Goal: Task Accomplishment & Management: Manage account settings

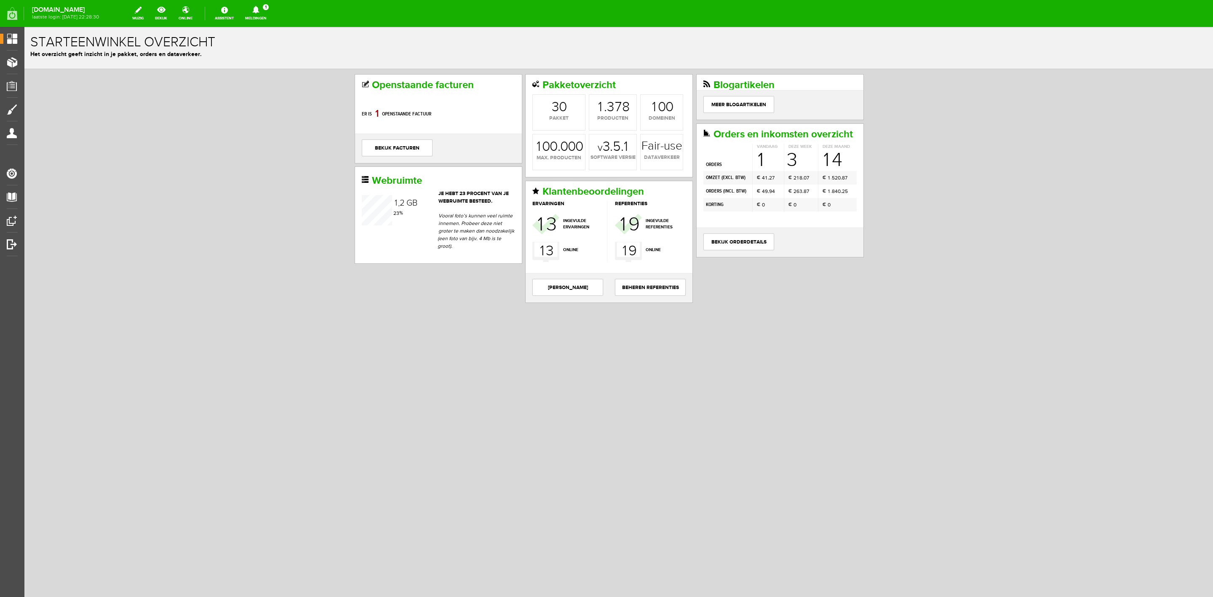
click at [256, 16] on link "Meldingen 1 Nieuwe orders Er is een nieuwe order( #6533 ) geplaatst door [PERSO…" at bounding box center [256, 13] width 32 height 19
click at [267, 61] on link "Er is een nieuwe order( #6533 ) geplaatst door [PERSON_NAME]" at bounding box center [256, 57] width 83 height 26
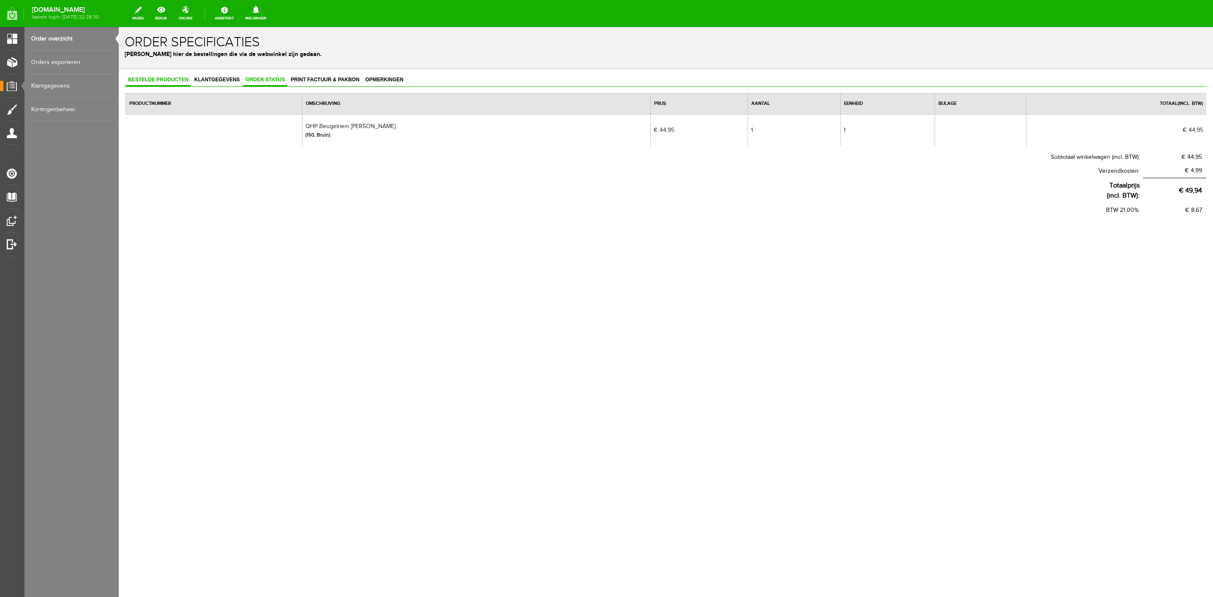
click at [259, 86] on link "Order status" at bounding box center [265, 80] width 44 height 12
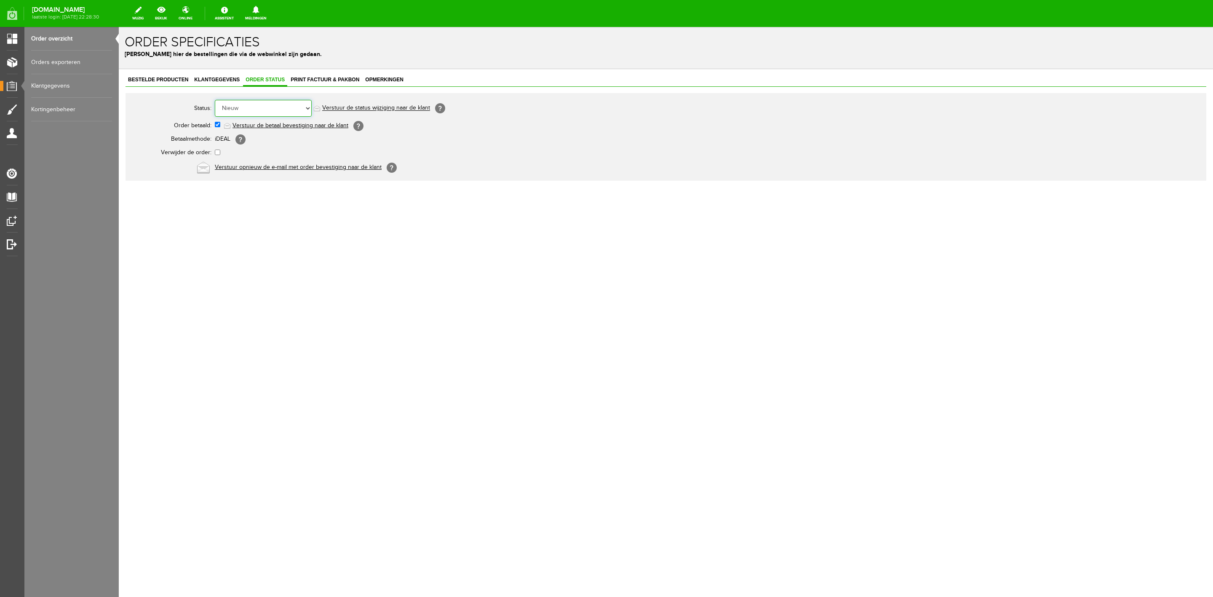
click at [268, 113] on select "Order niet afgerond Nieuw Order in behandeling Wacht op leverancier Wacht op be…" at bounding box center [263, 108] width 97 height 17
select select "3"
click at [215, 100] on select "Order niet afgerond Nieuw Order in behandeling Wacht op leverancier Wacht op be…" at bounding box center [263, 108] width 97 height 17
click at [368, 108] on link "Verstuur de status wijziging naar de klant" at bounding box center [376, 108] width 108 height 7
click at [70, 31] on link "Order overzicht" at bounding box center [71, 39] width 81 height 24
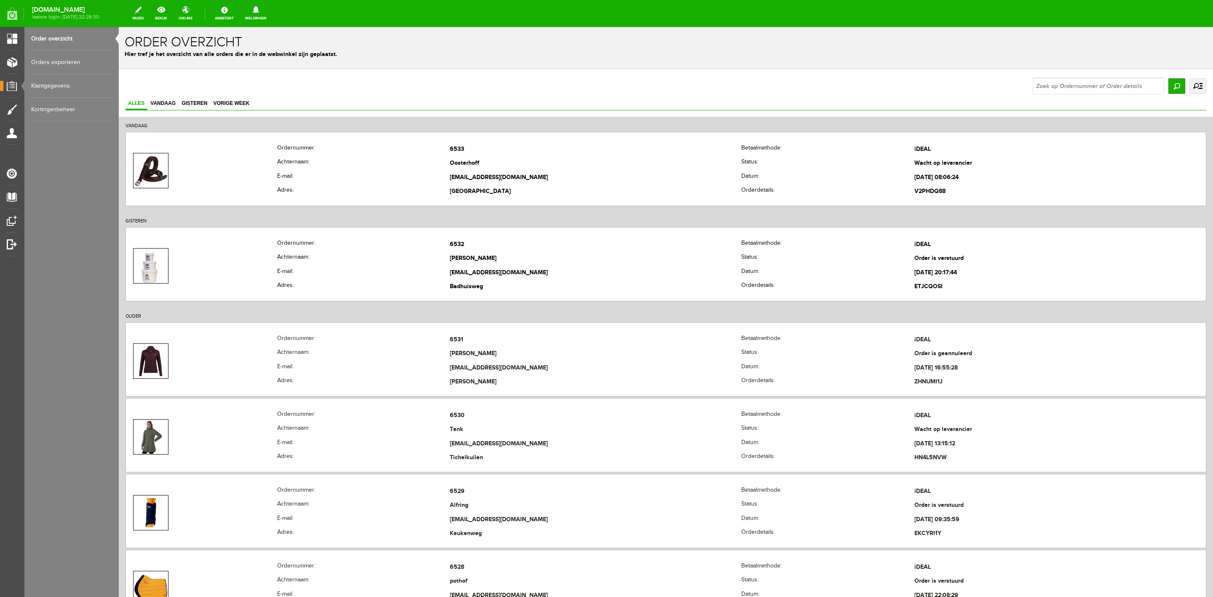
click at [1190, 86] on link "uitgebreid zoeken" at bounding box center [1198, 85] width 17 height 15
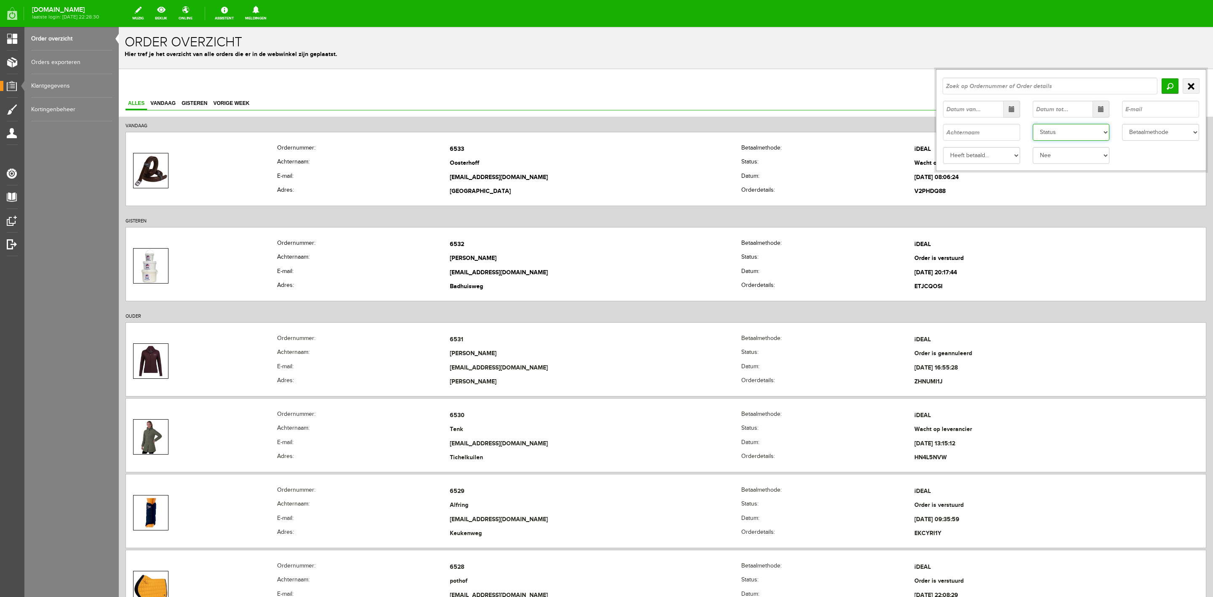
click at [1075, 133] on select "Status Order niet afgerond Nieuw Order in behandeling Wacht op leverancier Wach…" at bounding box center [1071, 132] width 77 height 17
click at [1033, 124] on select "Status Order niet afgerond Nieuw Order in behandeling Wacht op leverancier Wach…" at bounding box center [1071, 132] width 77 height 17
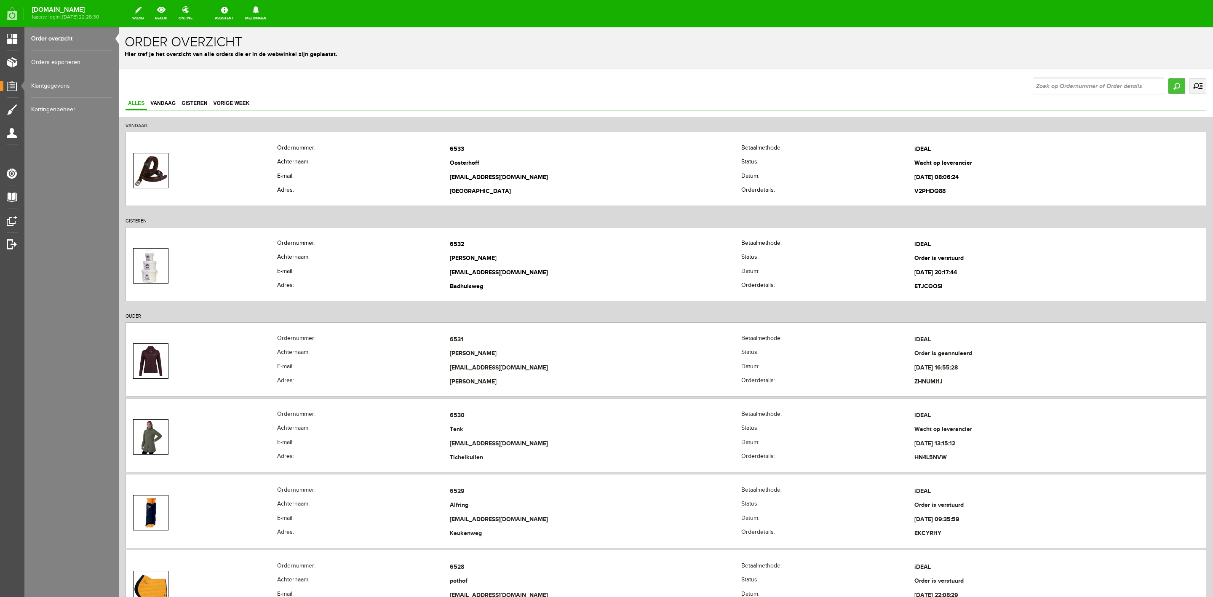
click at [1168, 90] on input "Zoeken" at bounding box center [1176, 85] width 17 height 15
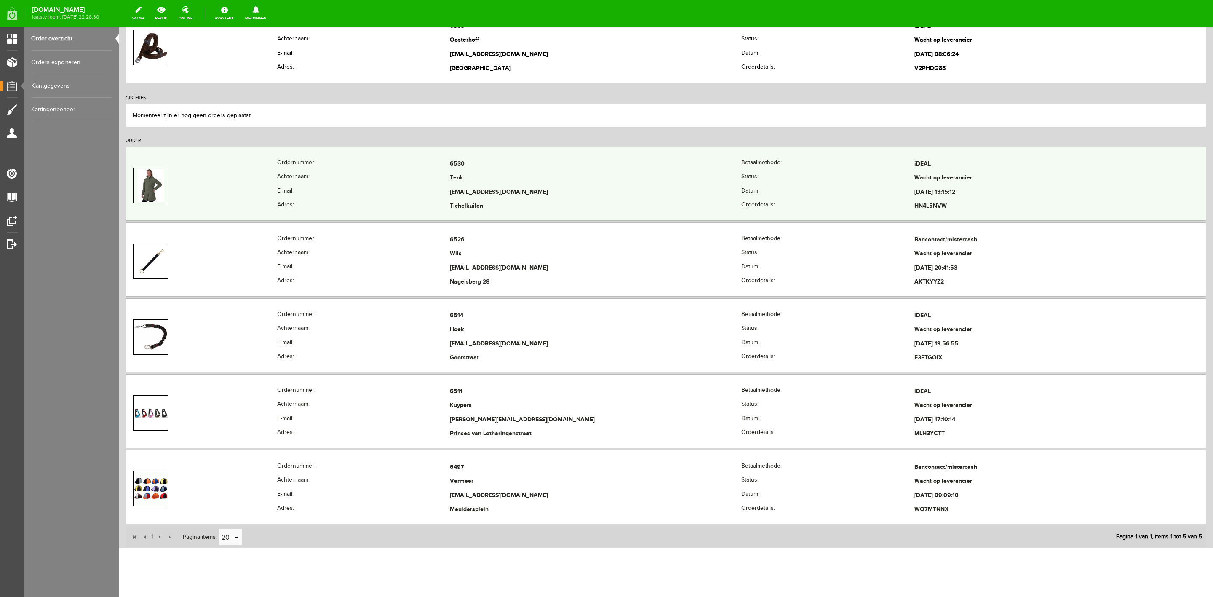
scroll to position [140, 0]
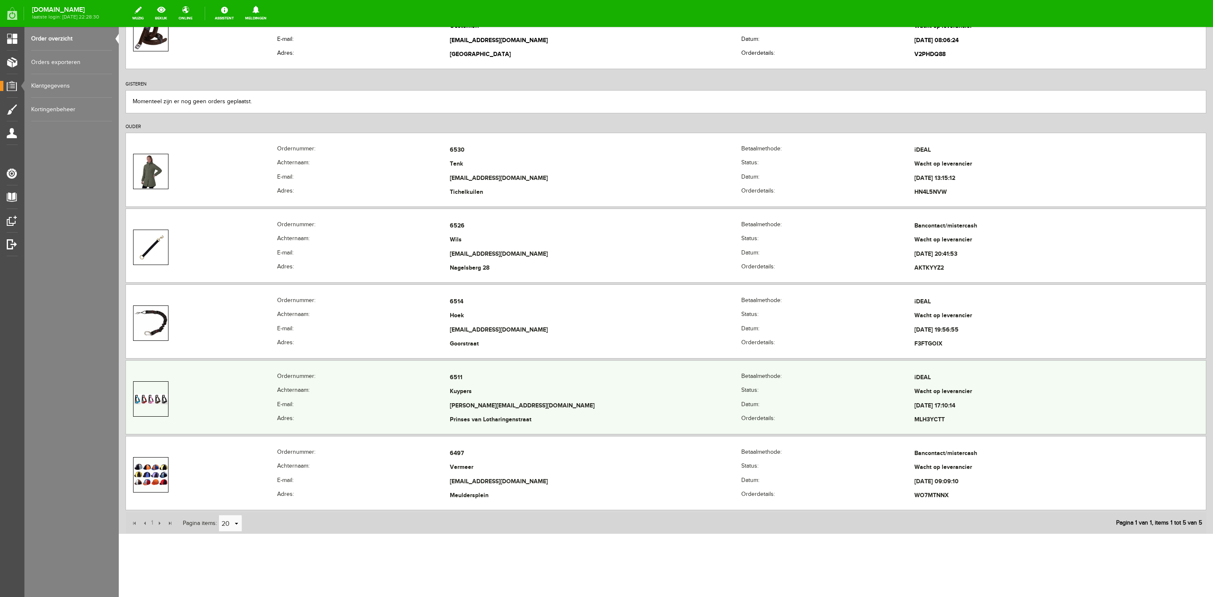
click at [283, 399] on th "E-mail:" at bounding box center [363, 406] width 173 height 14
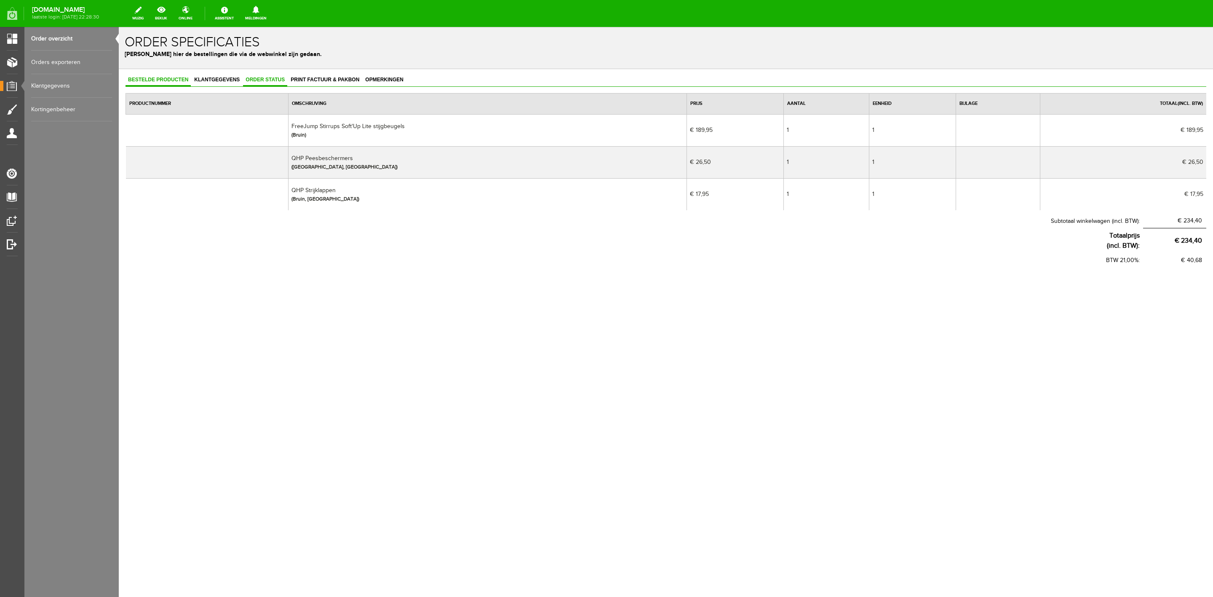
click at [255, 80] on span "Order status" at bounding box center [265, 80] width 44 height 6
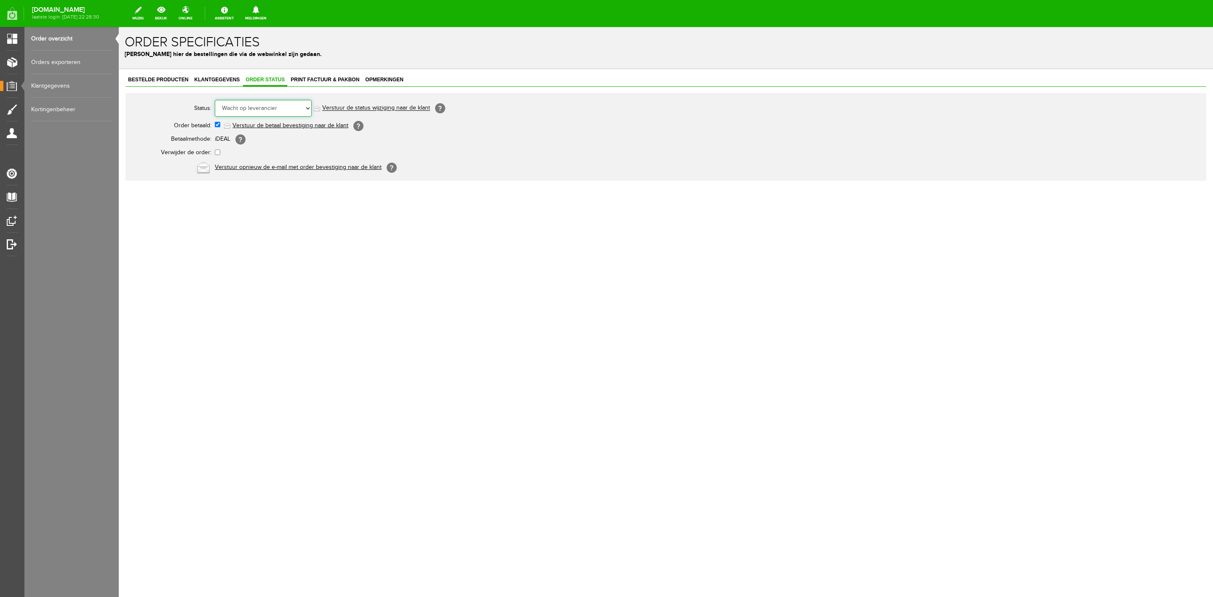
click at [255, 100] on select "Order niet afgerond Nieuw Order in behandeling Wacht op leverancier Wacht op be…" at bounding box center [263, 108] width 97 height 17
select select "5"
click at [215, 100] on select "Order niet afgerond Nieuw Order in behandeling Wacht op leverancier Wacht op be…" at bounding box center [263, 108] width 97 height 17
click at [75, 42] on link "Order overzicht" at bounding box center [71, 39] width 81 height 24
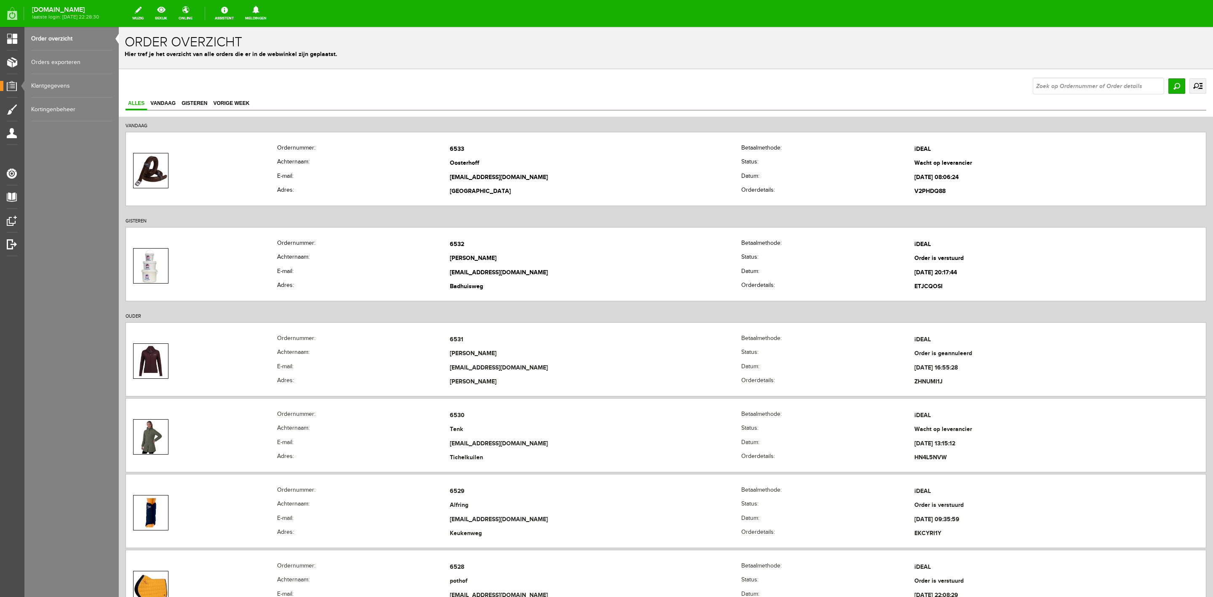
click at [1190, 87] on link "uitgebreid zoeken" at bounding box center [1198, 85] width 17 height 15
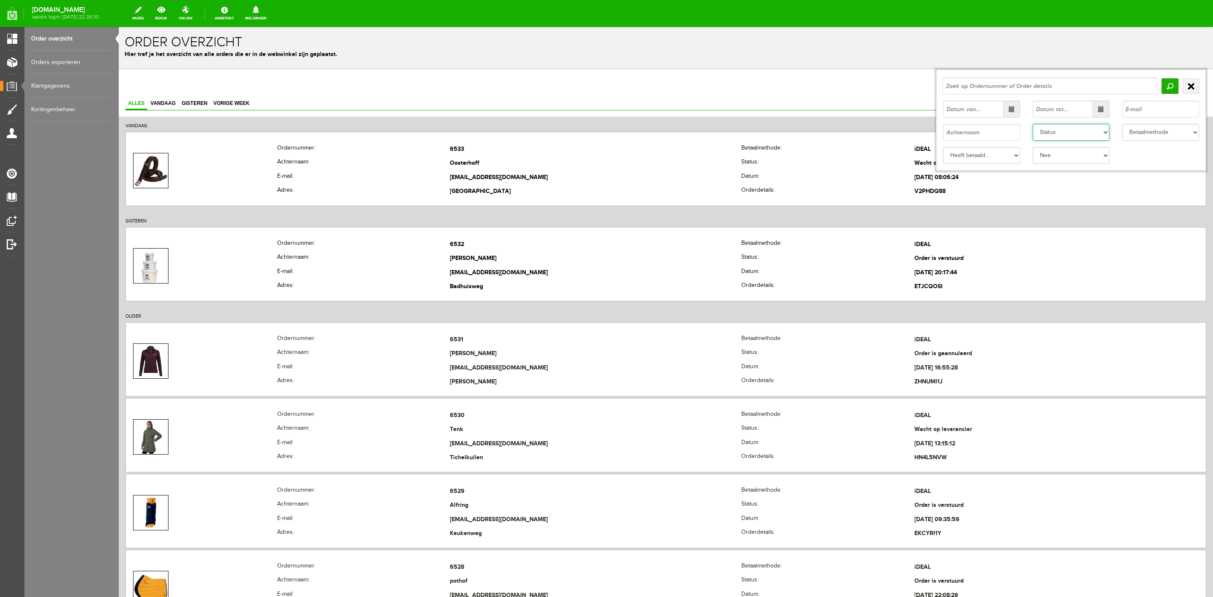
click at [1068, 134] on select "Status Order niet afgerond Nieuw Order in behandeling Wacht op leverancier Wach…" at bounding box center [1071, 132] width 77 height 17
click at [1033, 124] on select "Status Order niet afgerond Nieuw Order in behandeling Wacht op leverancier Wach…" at bounding box center [1071, 132] width 77 height 17
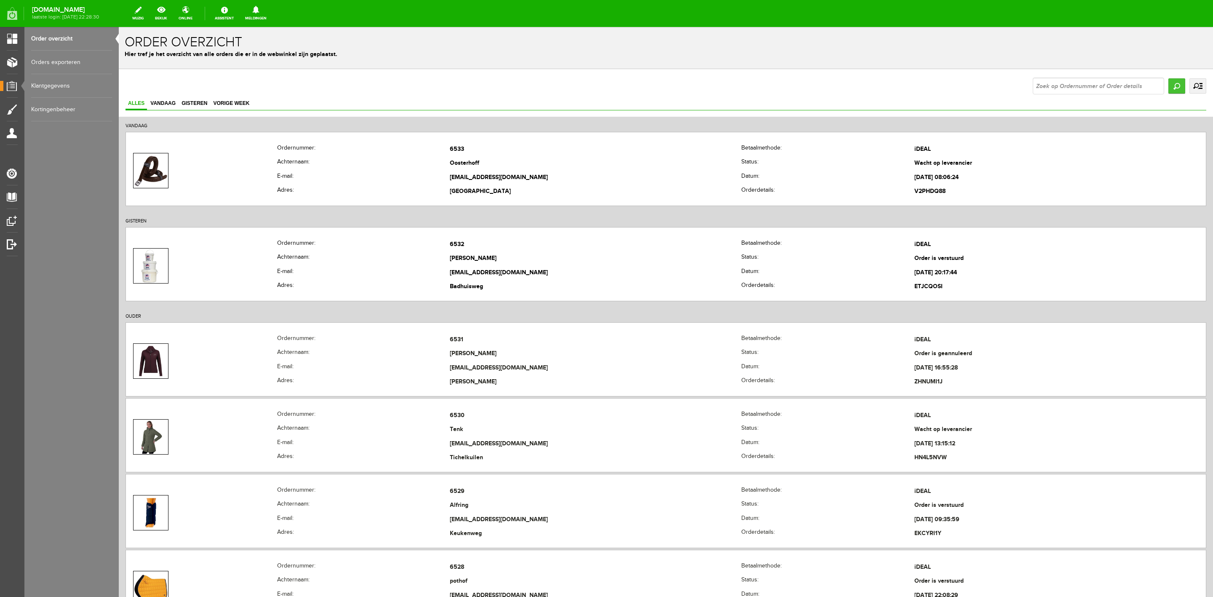
click at [1168, 90] on input "Zoeken" at bounding box center [1176, 85] width 17 height 15
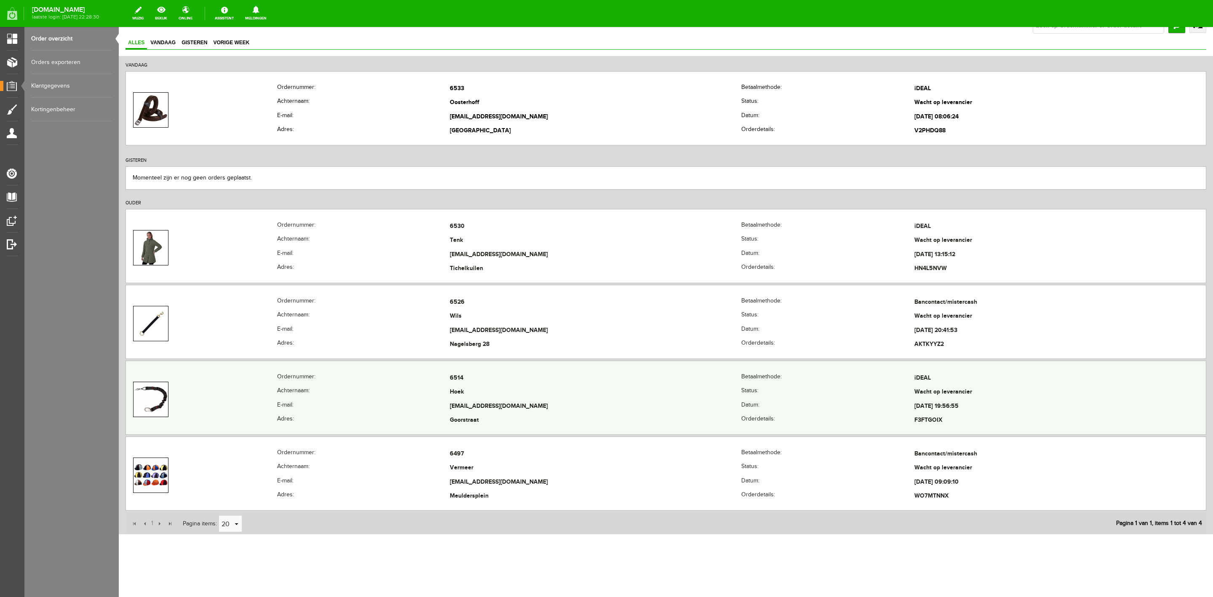
scroll to position [64, 0]
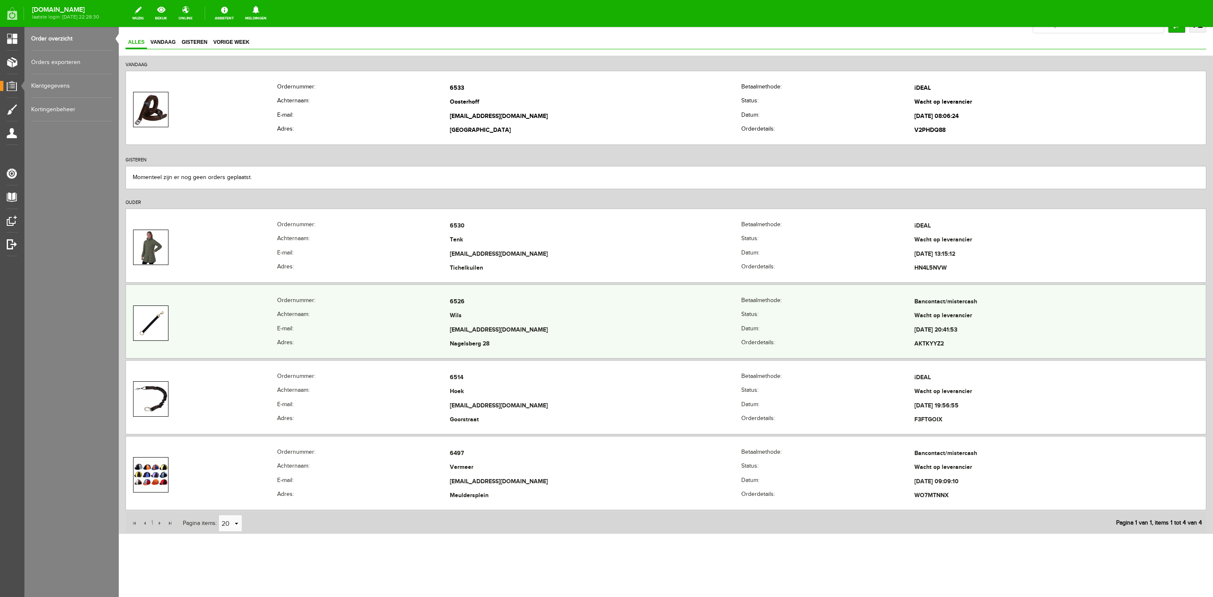
click at [364, 317] on th "Achternaam:" at bounding box center [363, 316] width 173 height 14
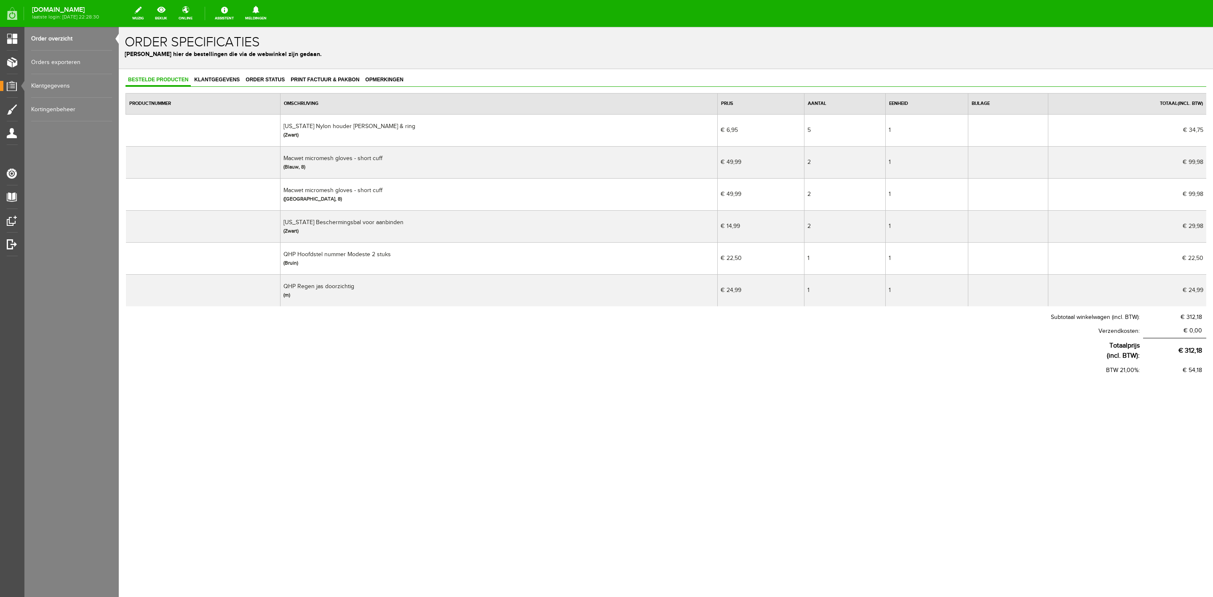
click at [42, 37] on link "Order overzicht" at bounding box center [71, 39] width 81 height 24
